Goal: Obtain resource: Obtain resource

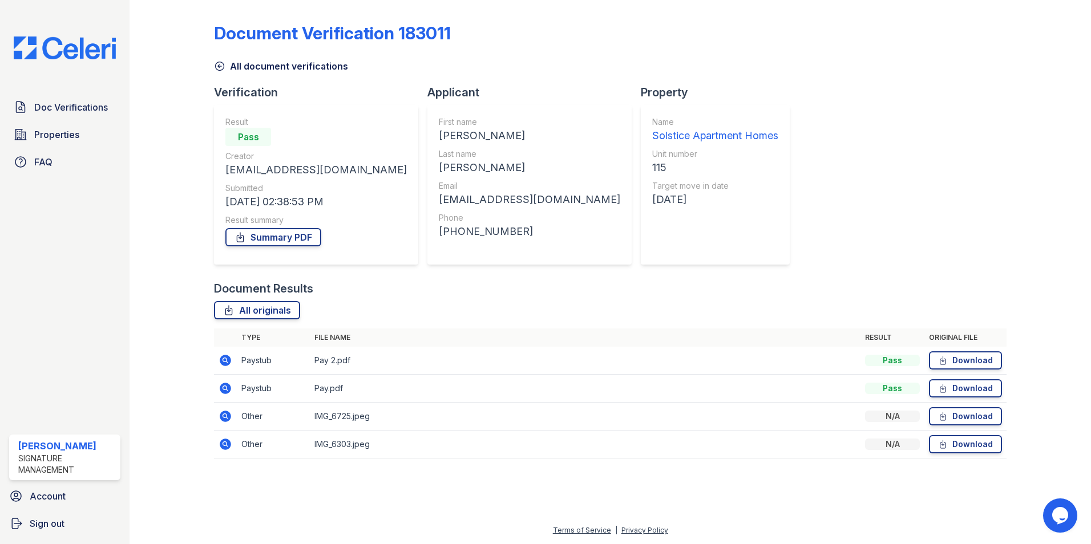
click at [228, 353] on td at bounding box center [225, 361] width 23 height 28
click at [229, 358] on icon at bounding box center [225, 360] width 11 height 11
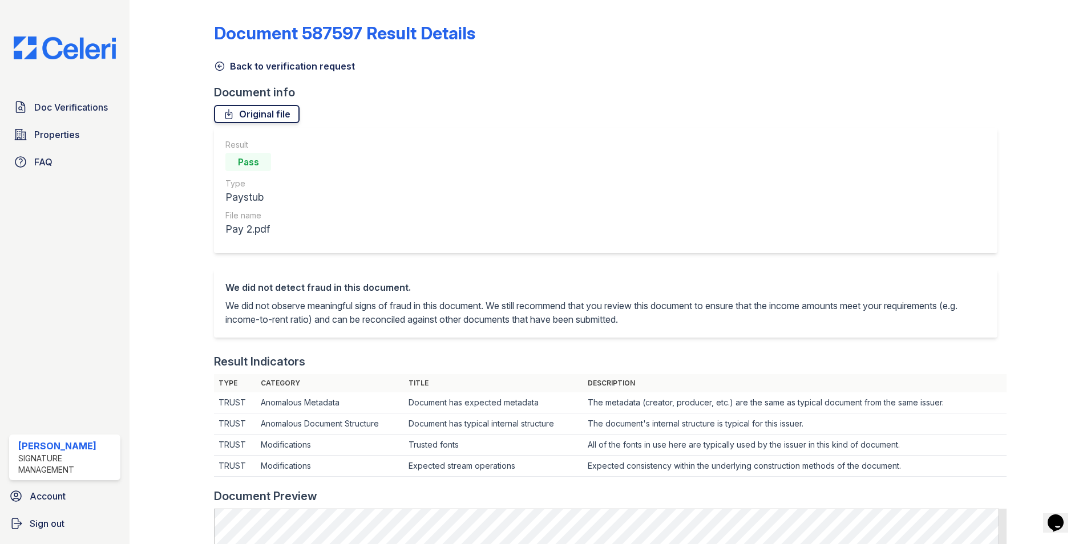
click at [244, 115] on link "Original file" at bounding box center [257, 114] width 86 height 18
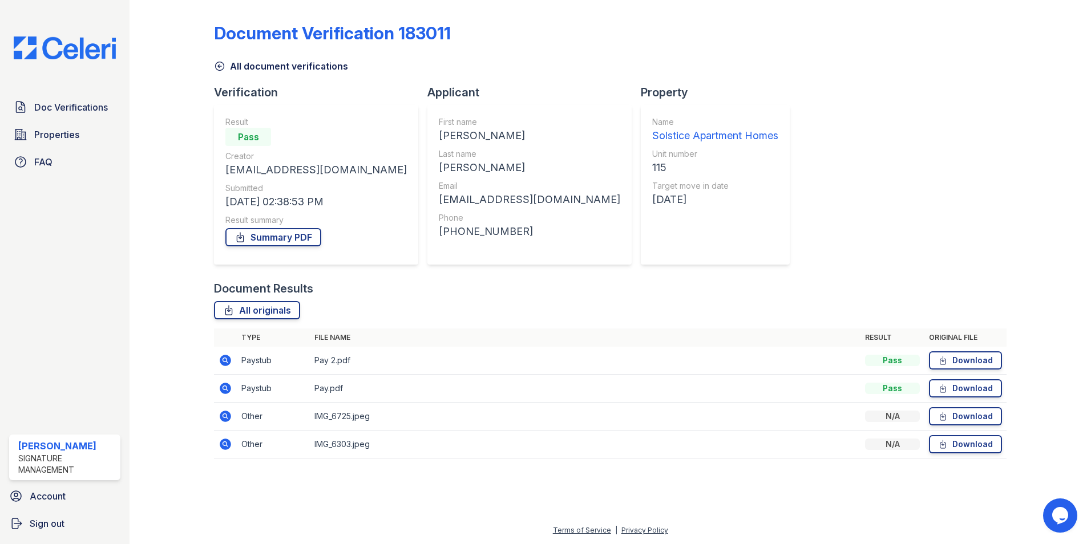
click at [215, 388] on td at bounding box center [225, 389] width 23 height 28
click at [225, 389] on icon at bounding box center [224, 387] width 3 height 3
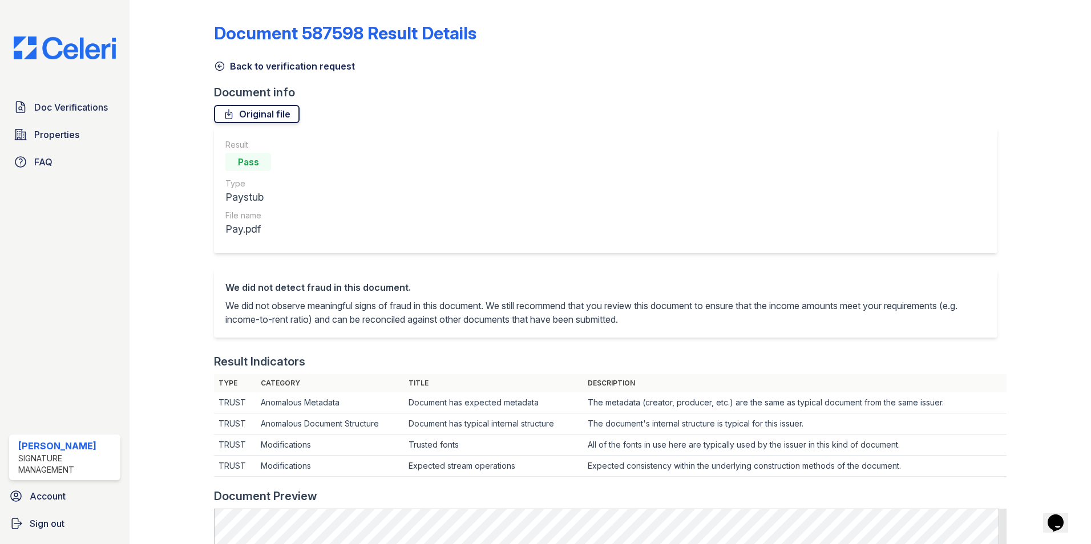
click at [258, 117] on link "Original file" at bounding box center [257, 114] width 86 height 18
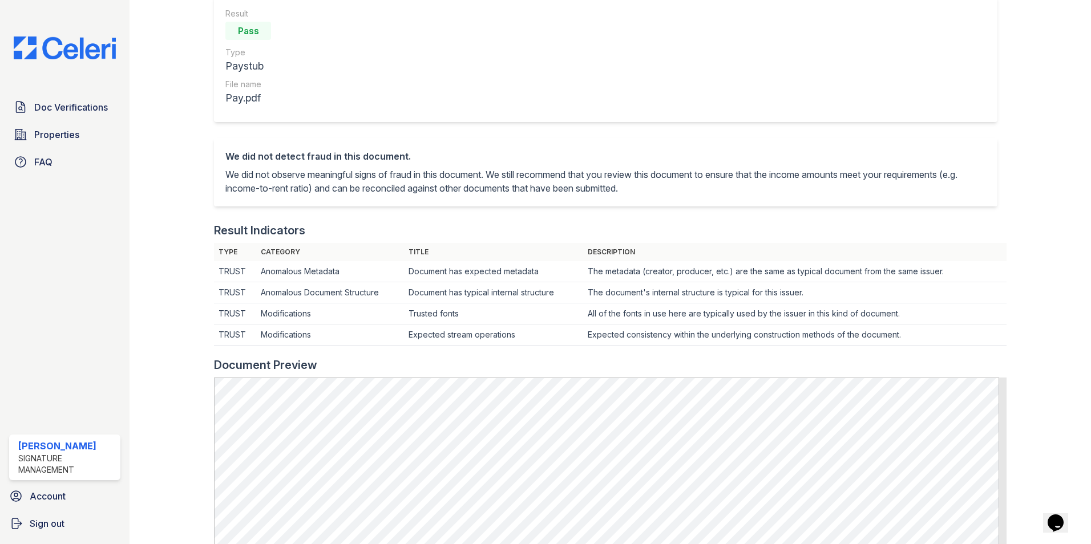
scroll to position [228, 0]
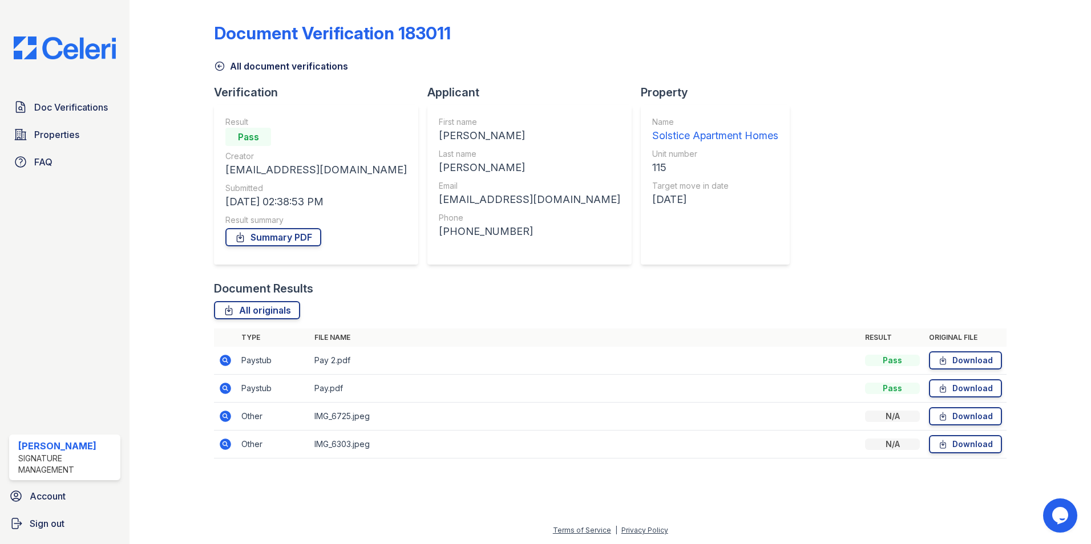
click at [226, 417] on icon at bounding box center [226, 417] width 14 height 14
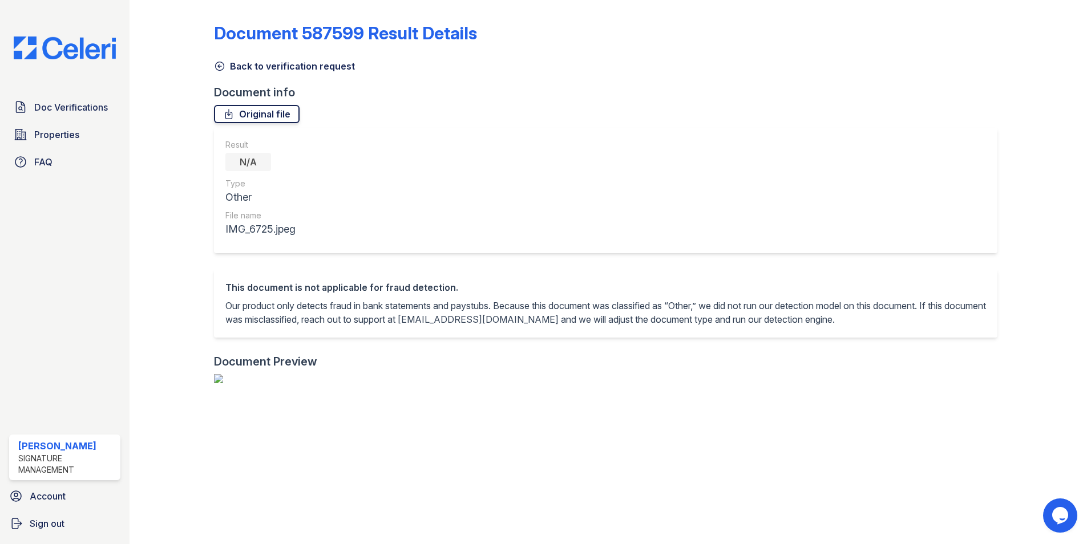
click at [279, 116] on link "Original file" at bounding box center [257, 114] width 86 height 18
click at [273, 119] on link "Original file" at bounding box center [257, 114] width 86 height 18
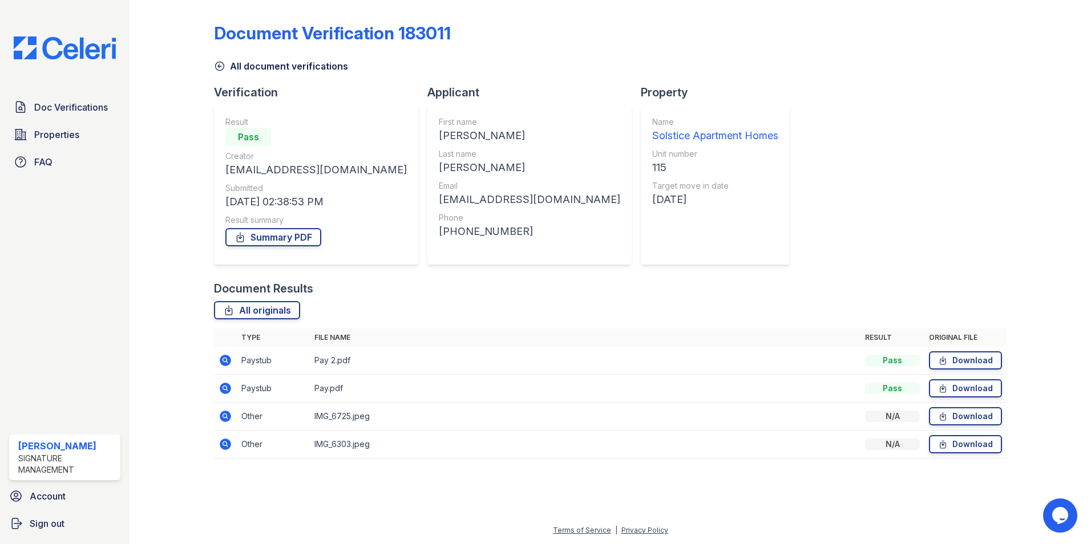
click at [227, 447] on icon at bounding box center [225, 444] width 11 height 11
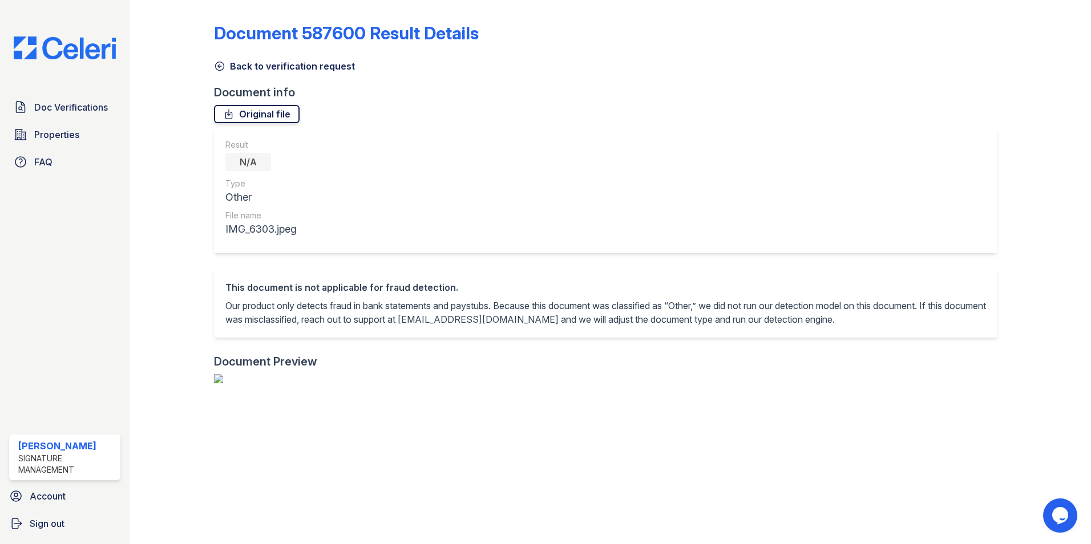
click at [273, 111] on link "Original file" at bounding box center [257, 114] width 86 height 18
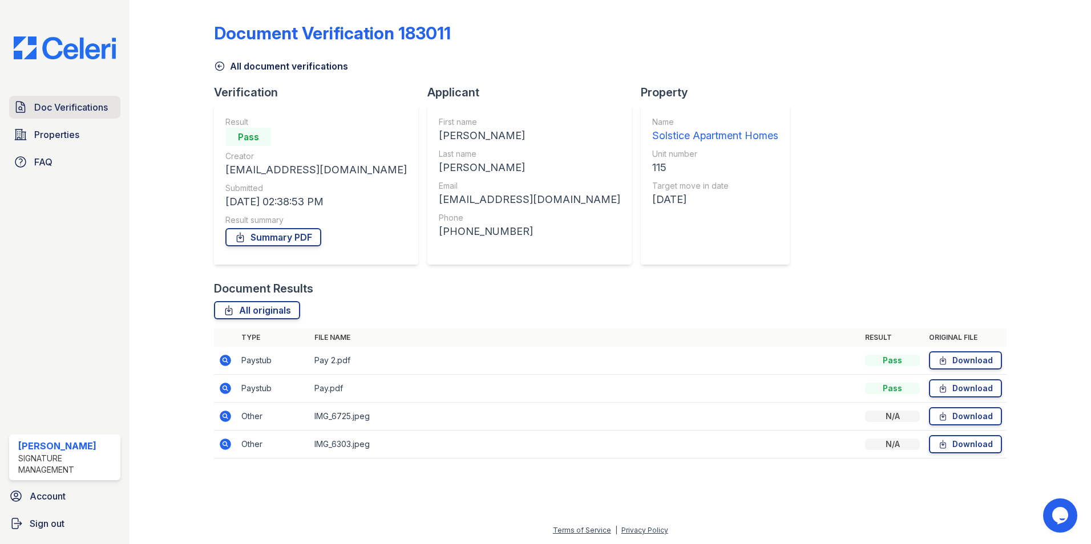
click at [43, 104] on span "Doc Verifications" at bounding box center [71, 107] width 74 height 14
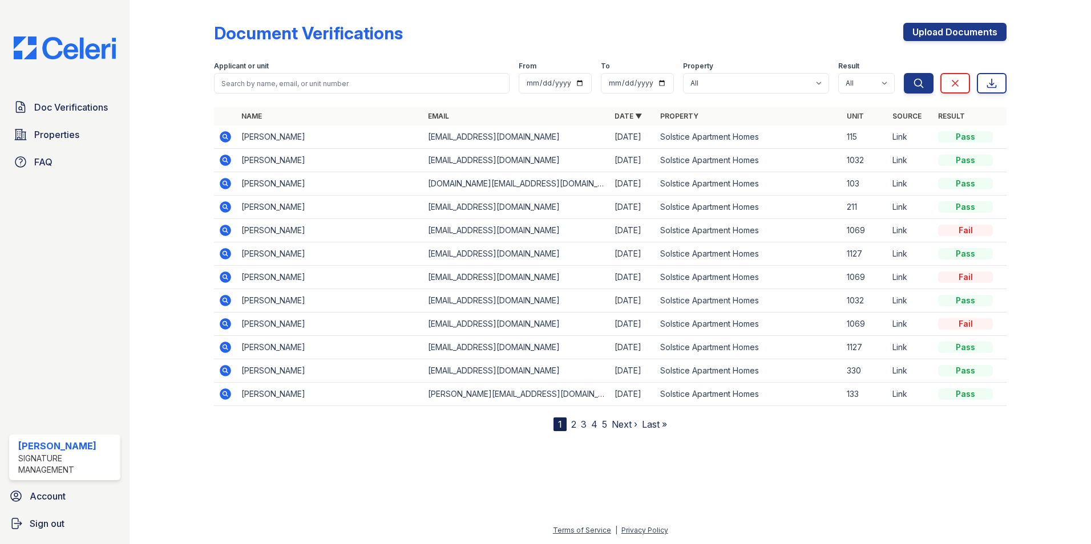
click at [227, 137] on icon at bounding box center [226, 137] width 14 height 14
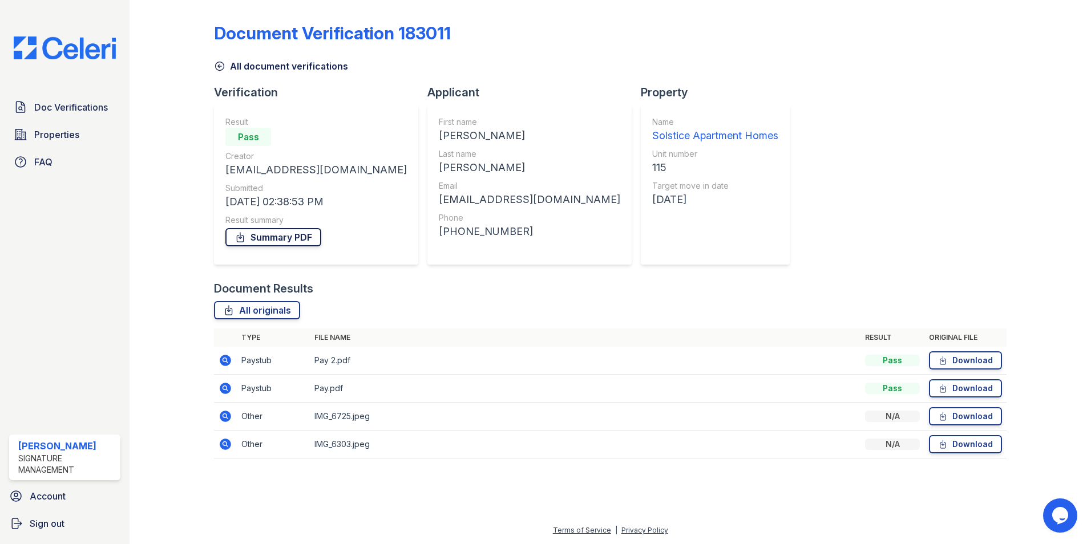
click at [300, 244] on link "Summary PDF" at bounding box center [273, 237] width 96 height 18
drag, startPoint x: 565, startPoint y: 197, endPoint x: 412, endPoint y: 203, distance: 153.6
click at [439, 203] on div "[EMAIL_ADDRESS][DOMAIN_NAME]" at bounding box center [529, 200] width 181 height 16
copy div "[EMAIL_ADDRESS][DOMAIN_NAME]"
click at [231, 365] on icon at bounding box center [226, 361] width 14 height 14
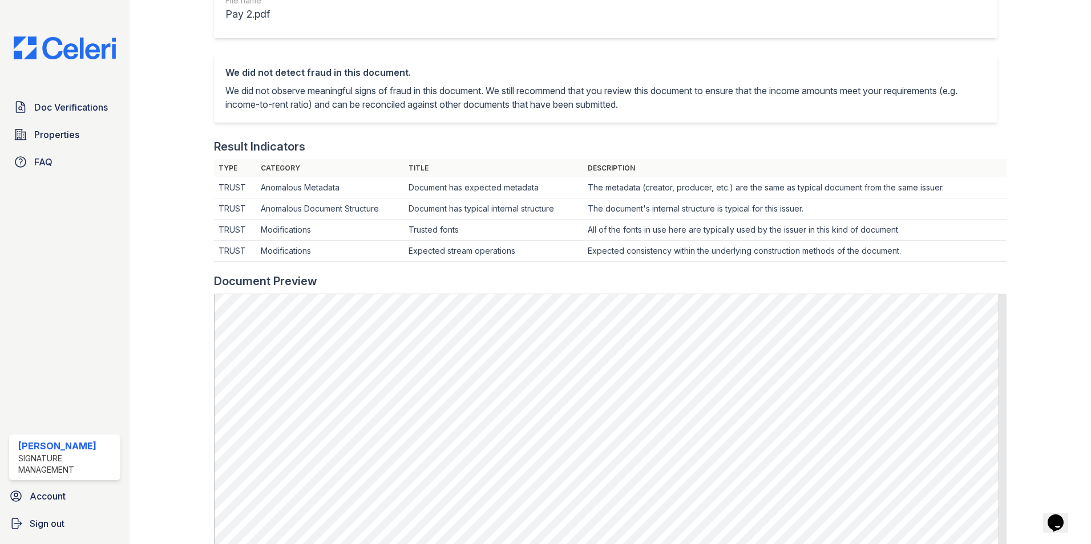
scroll to position [205, 0]
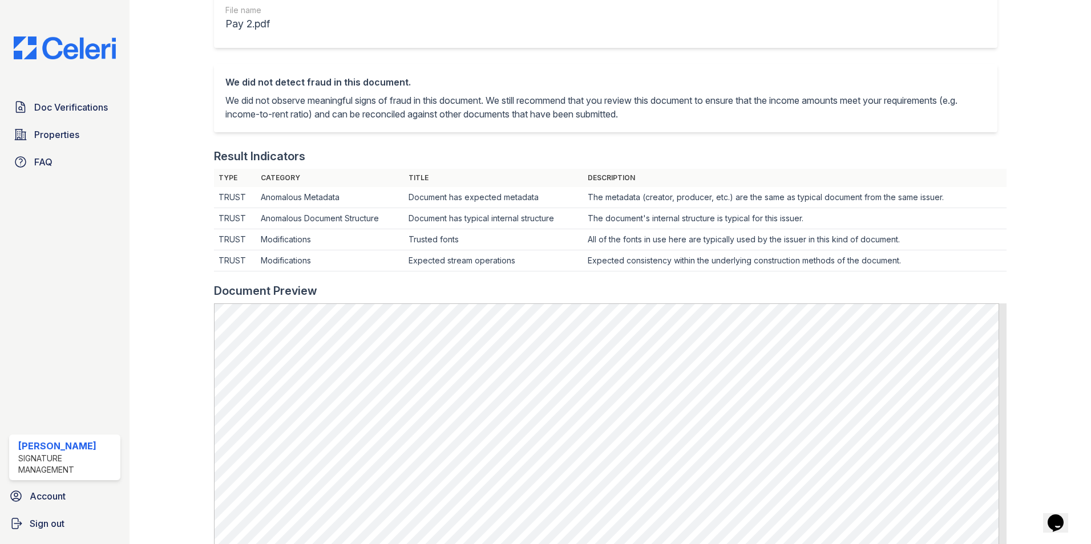
click at [57, 89] on div "Doc Verifications Properties FAQ [PERSON_NAME] Signature Management Account Sig…" at bounding box center [65, 272] width 130 height 544
click at [62, 98] on link "Doc Verifications" at bounding box center [64, 107] width 111 height 23
